Goal: Check status: Check status

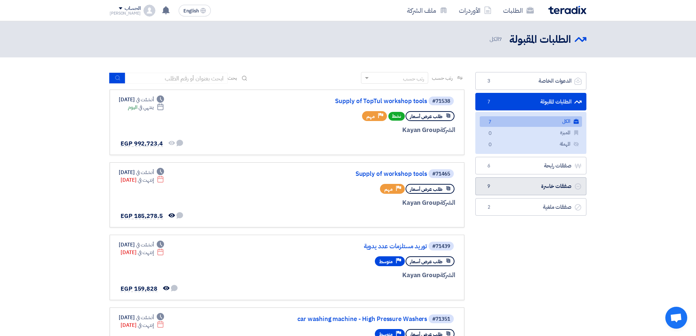
click at [554, 182] on link "صفقات خاسرة صفقات خاسرة 9" at bounding box center [530, 186] width 111 height 18
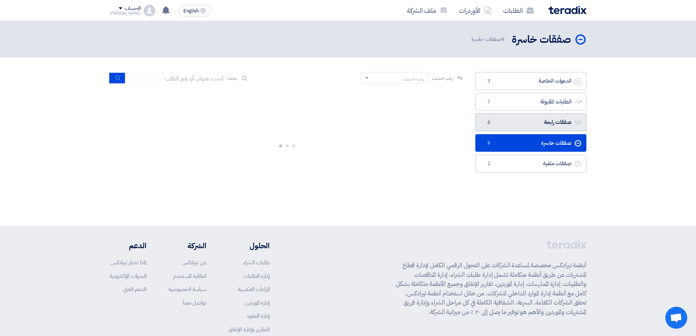
click at [561, 120] on link "صفقات رابحة صفقات رابحة 6" at bounding box center [530, 122] width 111 height 18
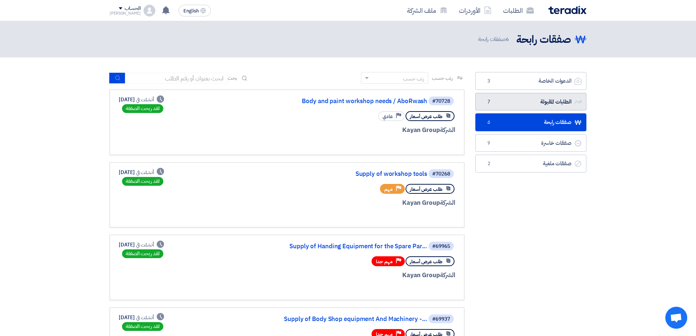
click at [562, 95] on link "الطلبات المقبولة الطلبات المقبولة 7" at bounding box center [530, 102] width 111 height 18
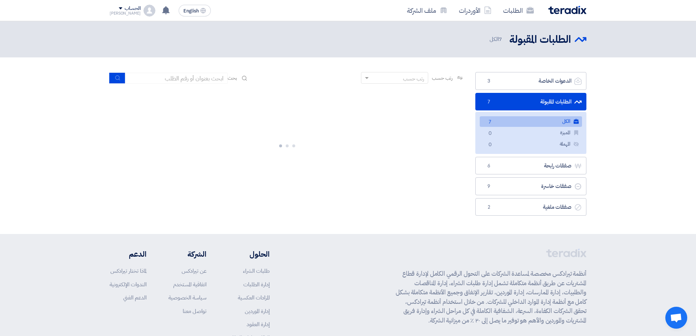
click at [526, 122] on link "الكل الكل 7" at bounding box center [531, 121] width 102 height 11
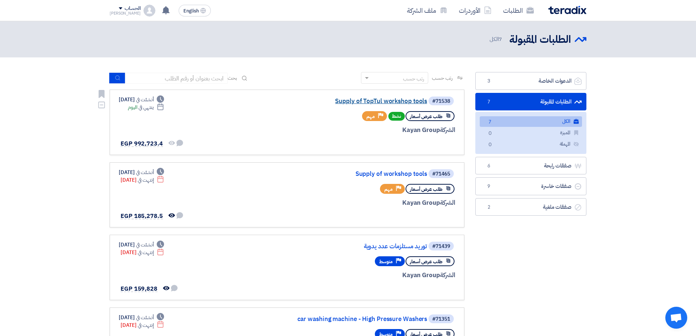
click at [399, 102] on link "Supply of TopTul workshop tools" at bounding box center [354, 101] width 146 height 7
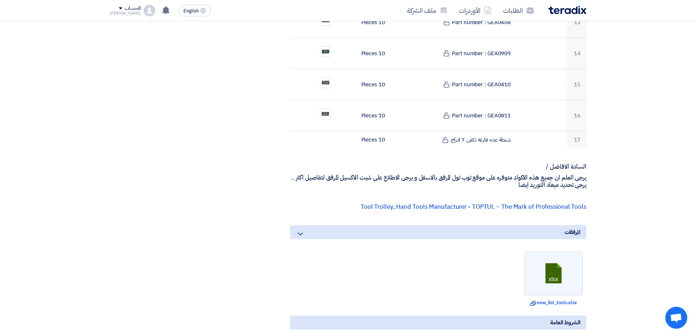
scroll to position [658, 0]
